Goal: Task Accomplishment & Management: Manage account settings

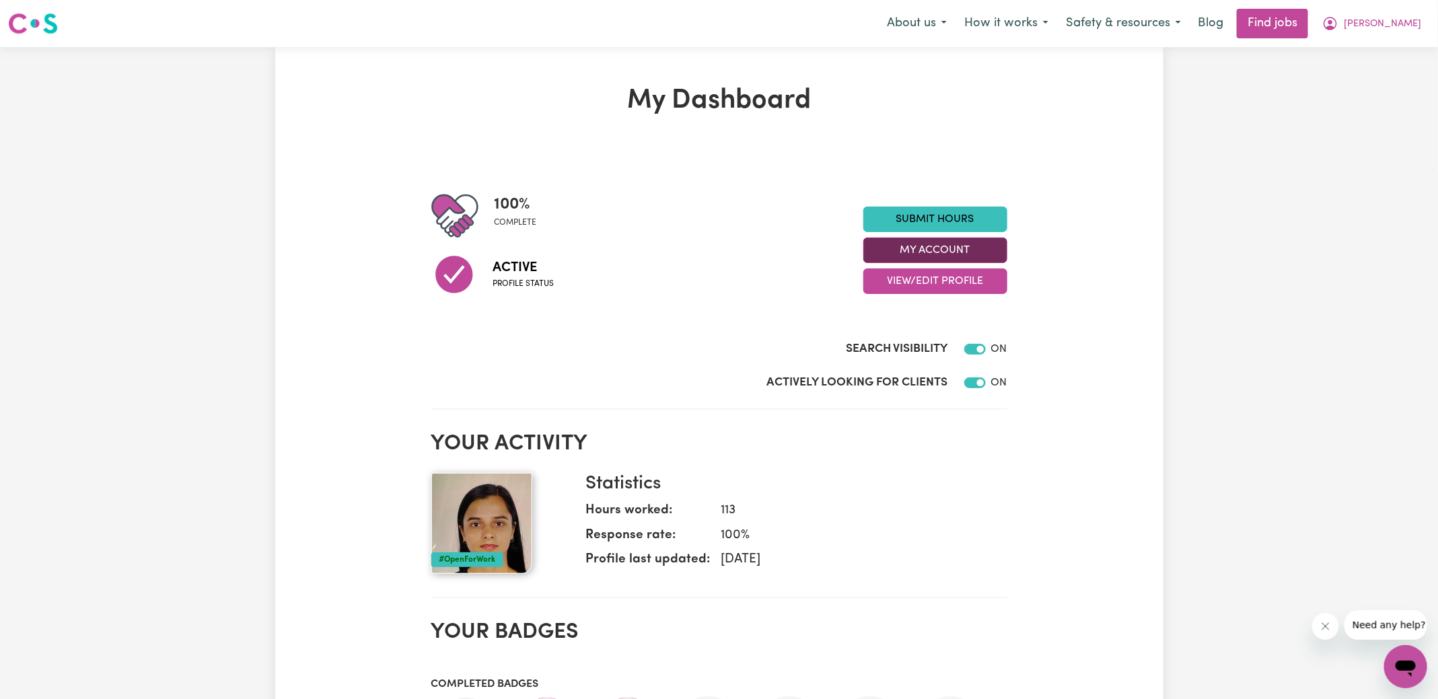
click at [875, 252] on button "My Account" at bounding box center [935, 251] width 144 height 26
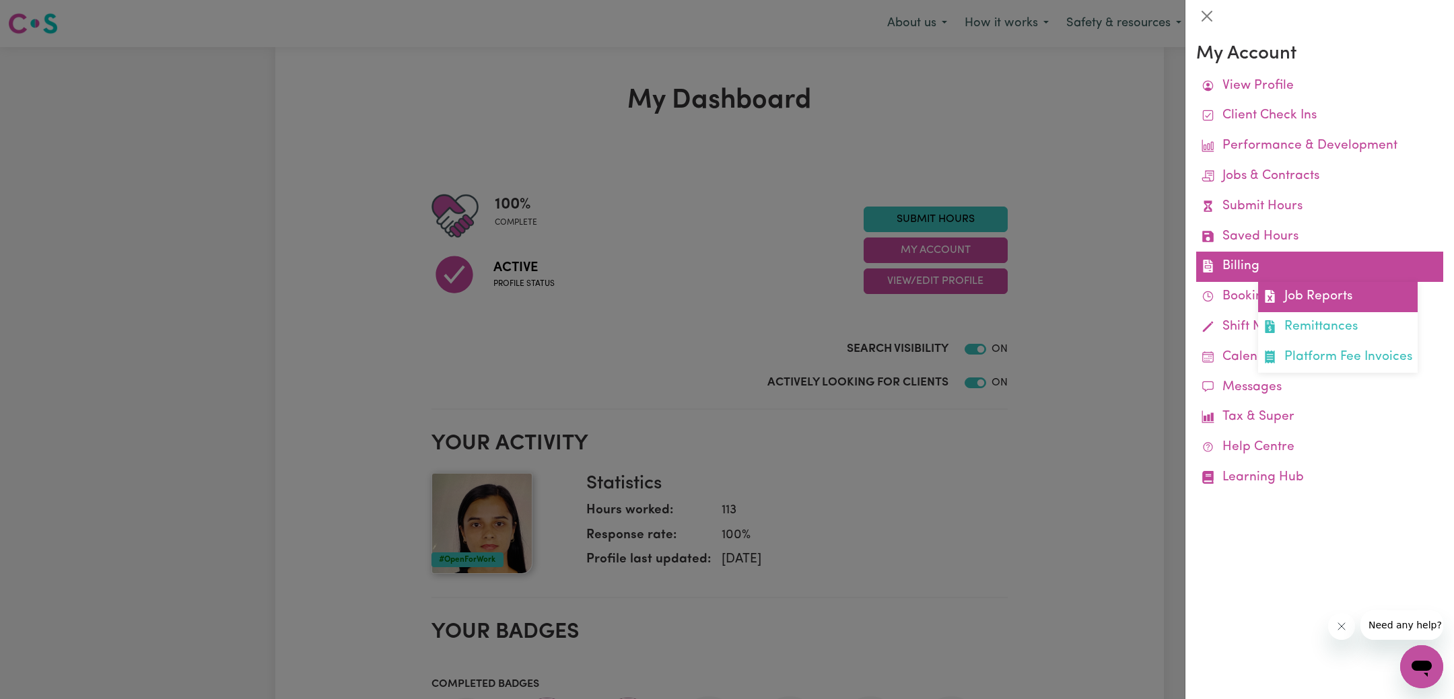
click at [1298, 302] on link "Job Reports" at bounding box center [1337, 297] width 159 height 30
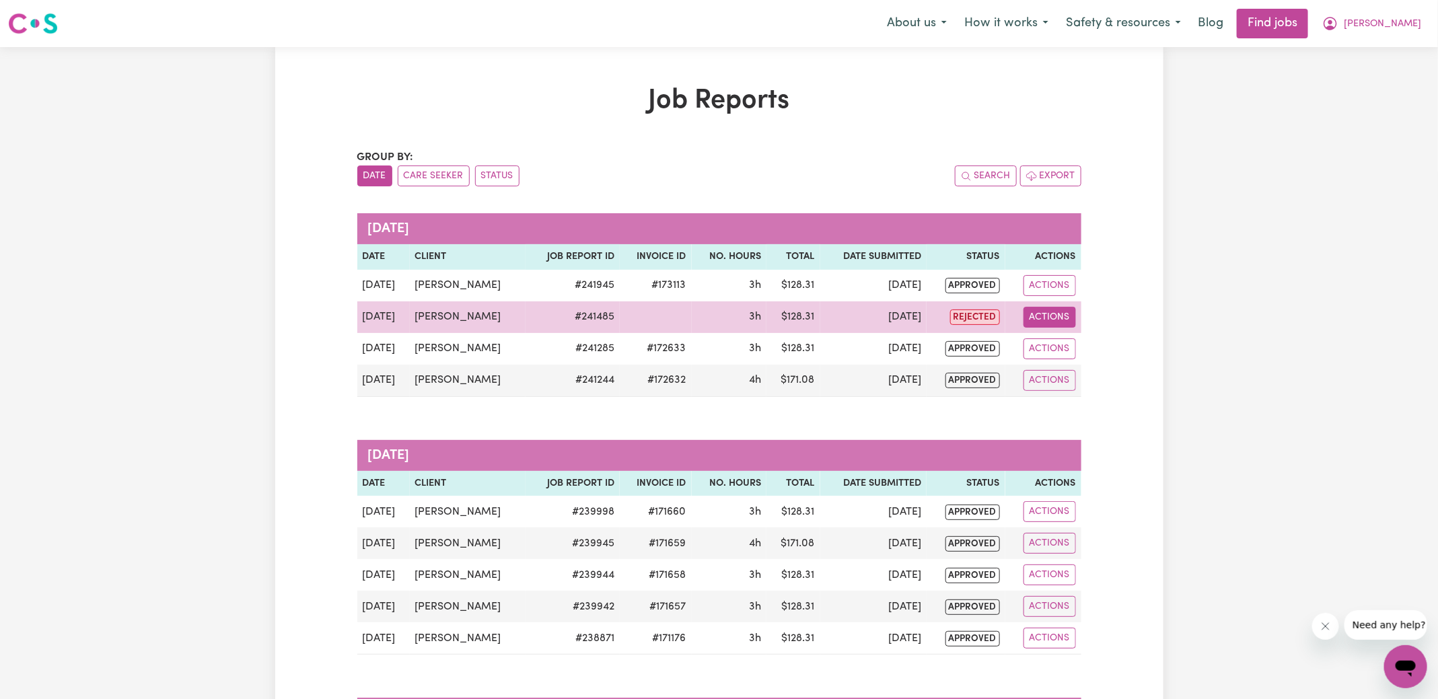
click at [1034, 316] on button "Actions" at bounding box center [1050, 317] width 52 height 21
click at [1049, 341] on link "View Job Report" at bounding box center [1084, 347] width 115 height 27
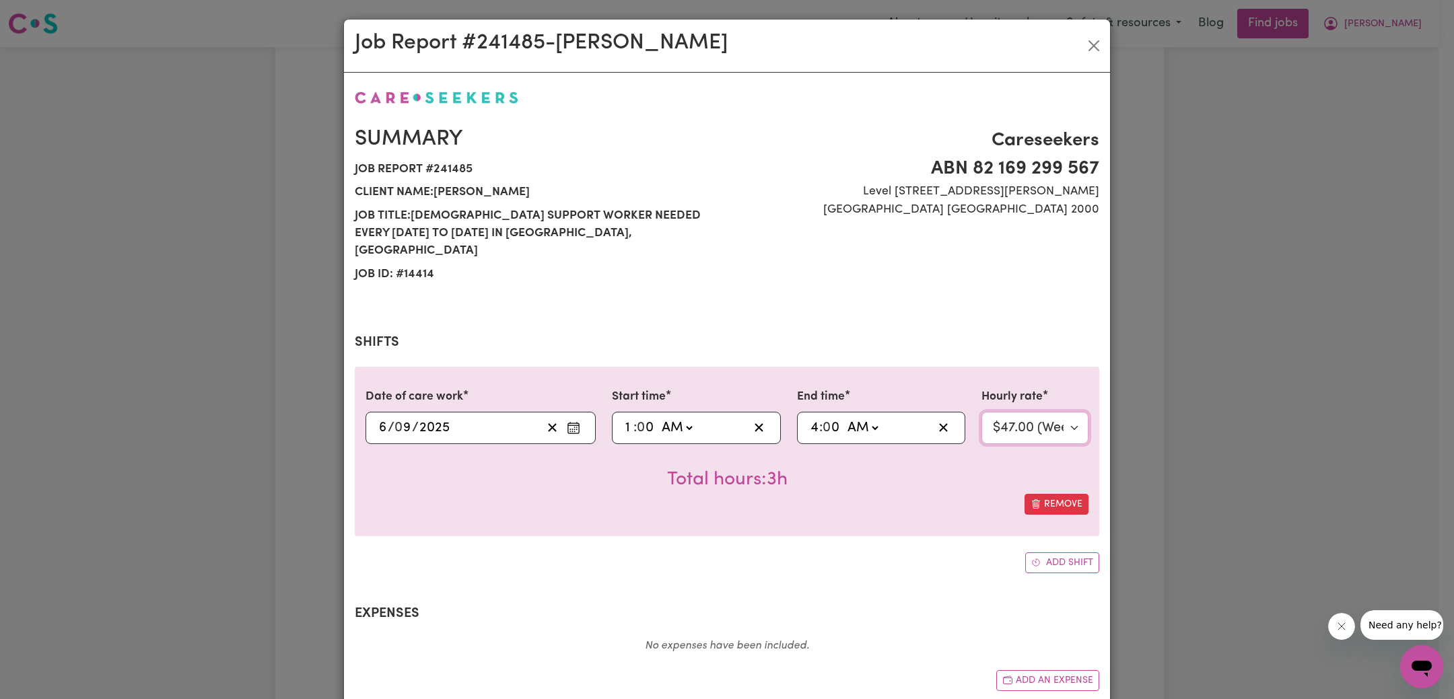
click at [1022, 412] on select "Select rate... $47.00 (Weekday) $56.40 ([DATE])" at bounding box center [1034, 428] width 107 height 32
select select "56.4-[DATE]"
click at [981, 412] on select "Select rate... $47.00 (Weekday) $56.40 ([DATE])" at bounding box center [1034, 428] width 107 height 32
click at [917, 494] on div "Remove" at bounding box center [726, 504] width 723 height 21
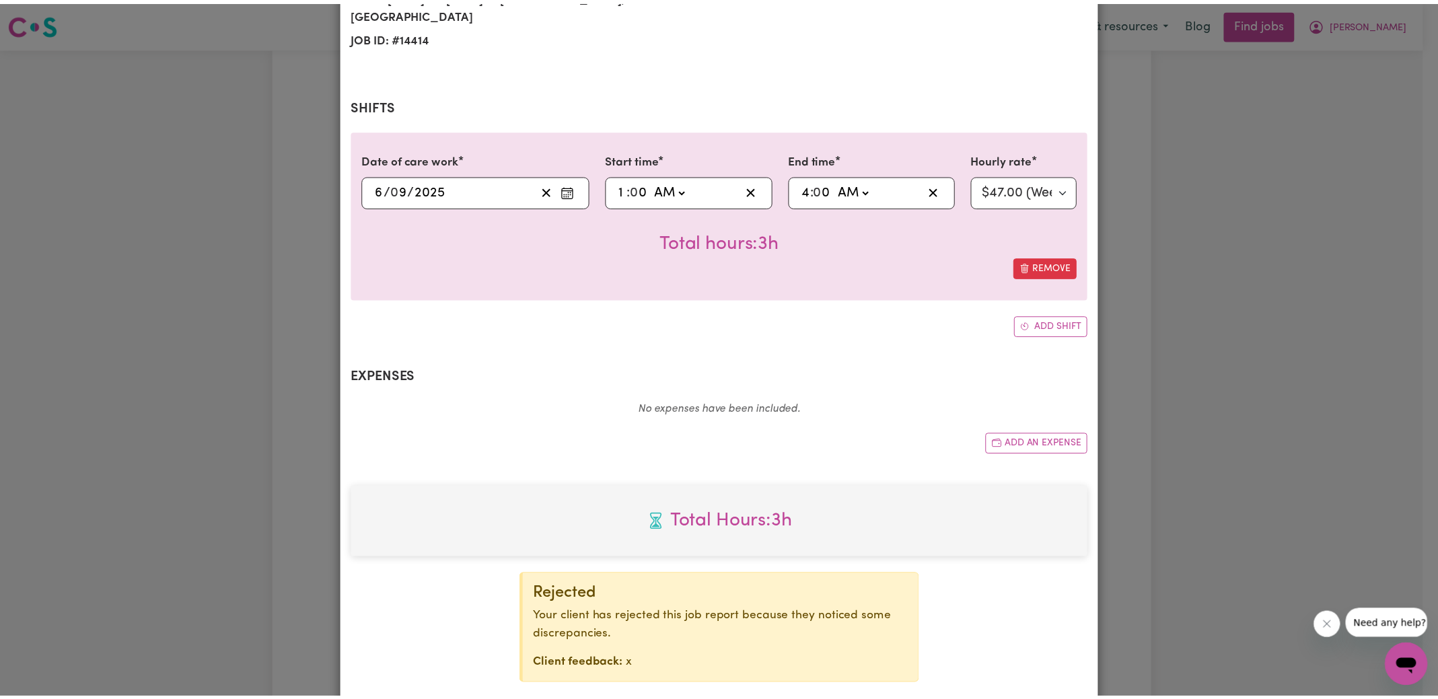
scroll to position [295, 0]
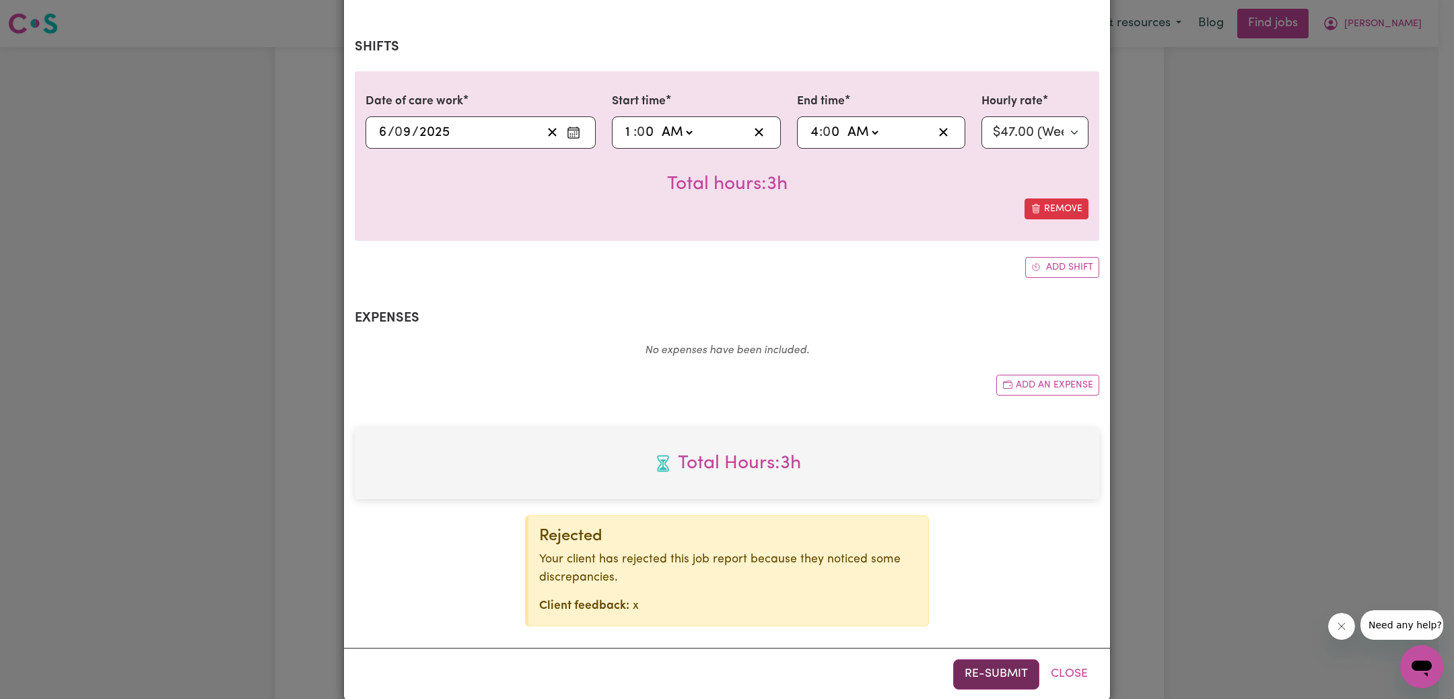
click at [984, 659] on button "Re-submit" at bounding box center [996, 674] width 86 height 30
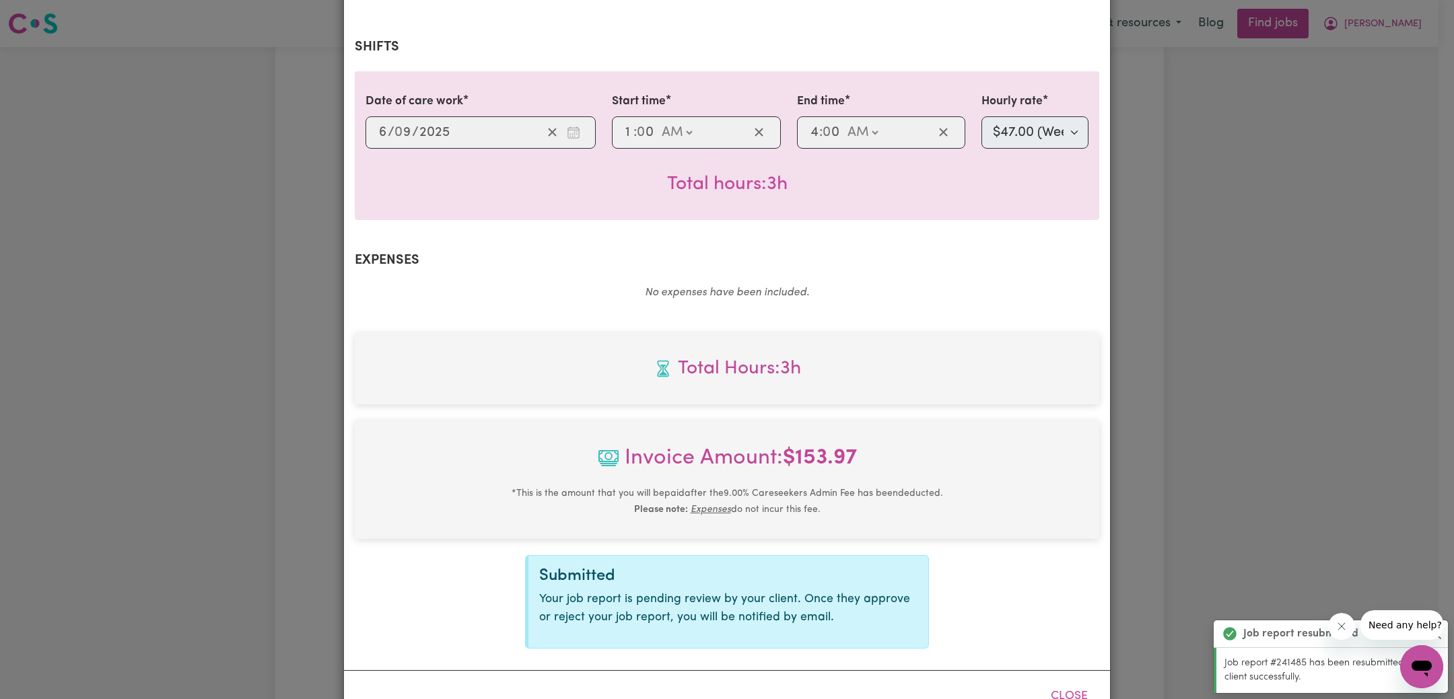
click at [1299, 276] on div "Job Report # 241485 - [PERSON_NAME] Summary Job report # 241485 Client name: [P…" at bounding box center [727, 349] width 1454 height 699
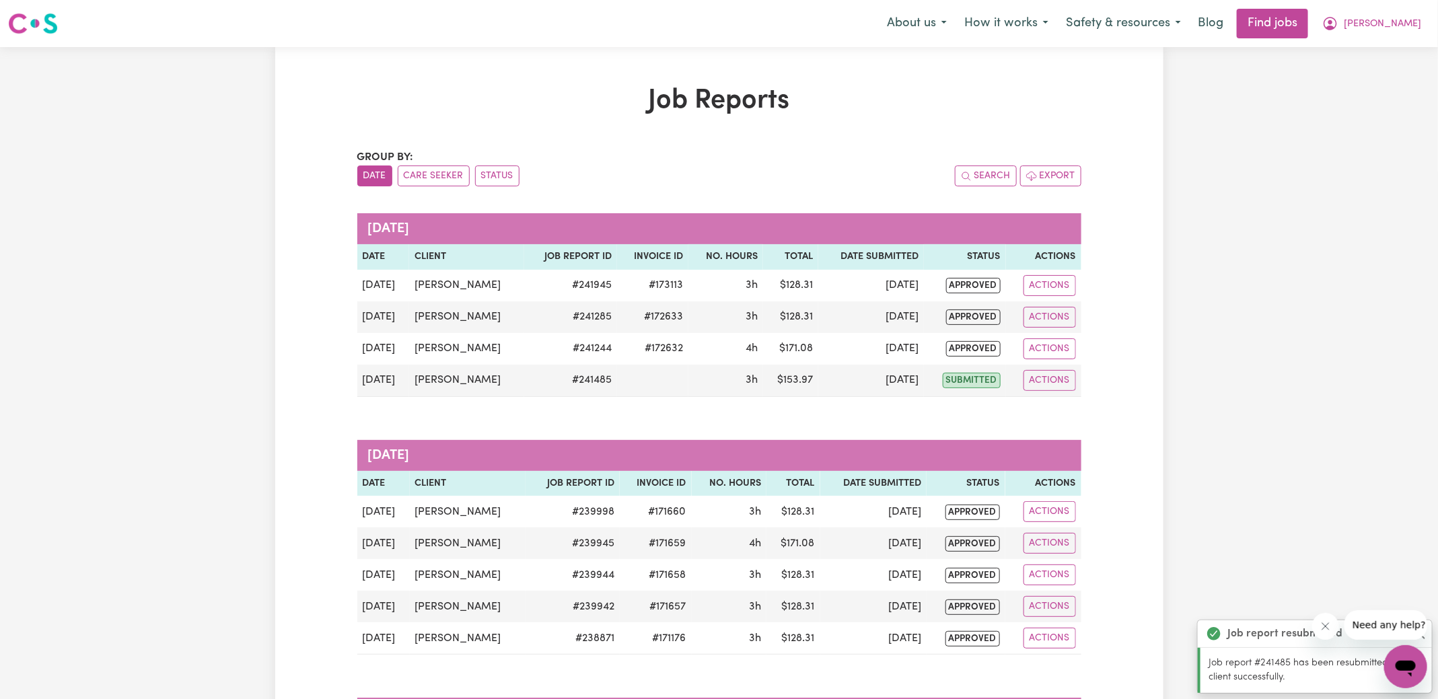
click at [1373, 38] on div "Menu About us How it works Safety & resources Blog Find jobs [PERSON_NAME]" at bounding box center [719, 23] width 1438 height 31
click at [1337, 28] on icon "My Account" at bounding box center [1330, 23] width 13 height 13
click at [1362, 104] on link "Logout" at bounding box center [1376, 103] width 106 height 26
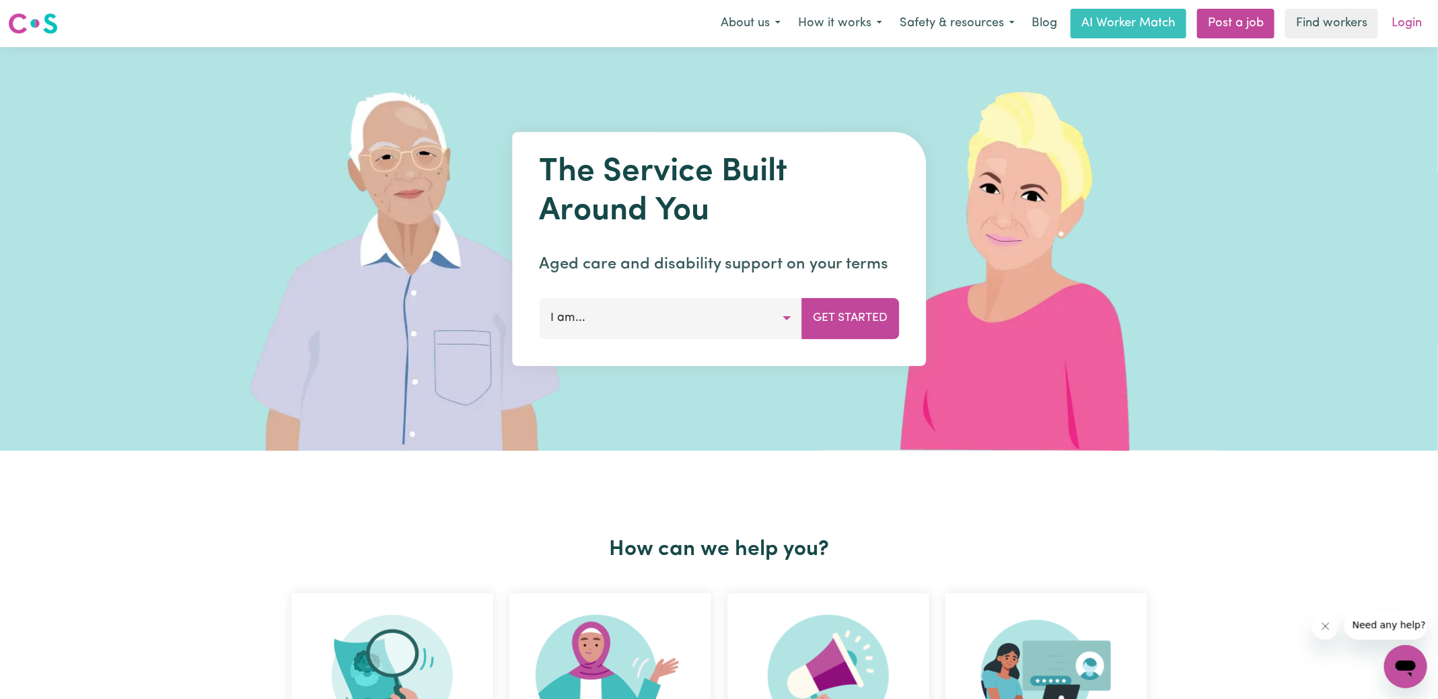
click at [1404, 21] on link "Login" at bounding box center [1407, 24] width 46 height 30
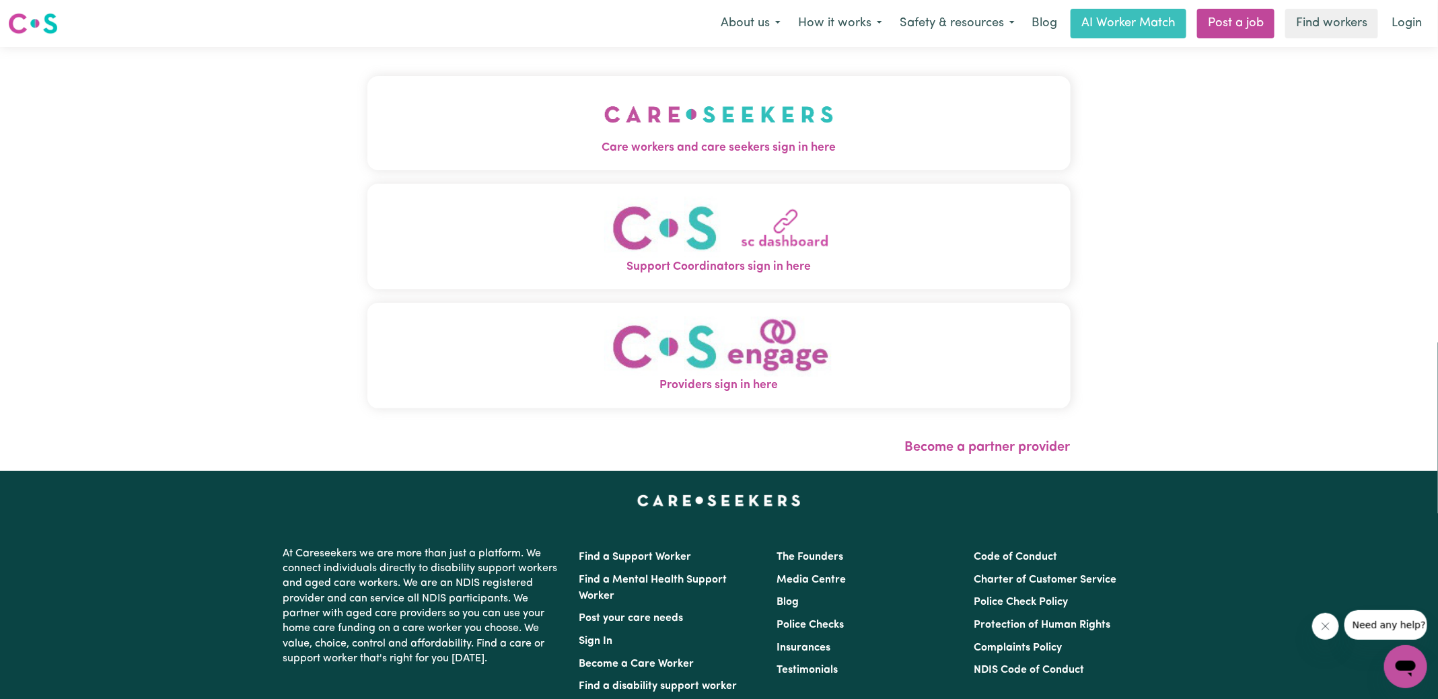
click at [654, 132] on img "Care workers and care seekers sign in here" at bounding box center [718, 115] width 229 height 50
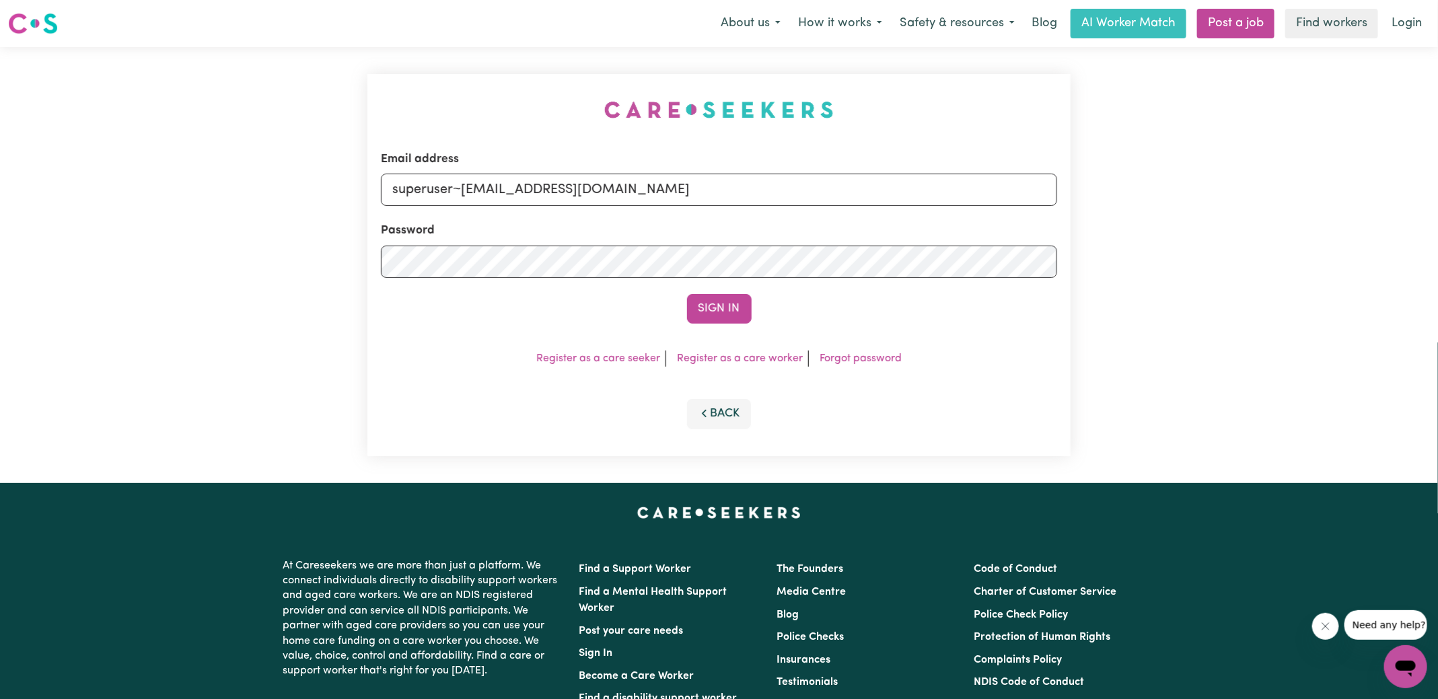
click at [505, 78] on div "Email address superuser~[EMAIL_ADDRESS][DOMAIN_NAME] Password Sign In Register …" at bounding box center [718, 265] width 719 height 436
drag, startPoint x: 460, startPoint y: 190, endPoint x: 1395, endPoint y: 342, distance: 947.0
click at [1395, 342] on div "Email address superuser~[EMAIL_ADDRESS][DOMAIN_NAME] Password Sign In Register …" at bounding box center [719, 265] width 1438 height 436
type input "[EMAIL_ADDRESS][DOMAIN_NAME]"
click at [687, 294] on button "Sign In" at bounding box center [719, 309] width 65 height 30
